Goal: Transaction & Acquisition: Purchase product/service

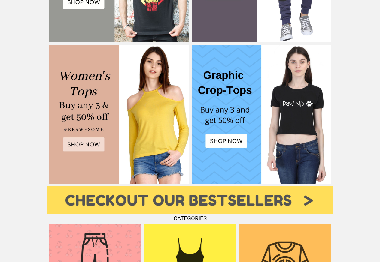
scroll to position [396, 0]
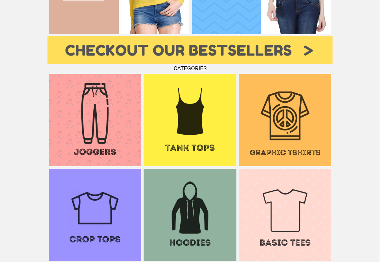
click at [283, 105] on img at bounding box center [285, 120] width 92 height 92
